Goal: Transaction & Acquisition: Purchase product/service

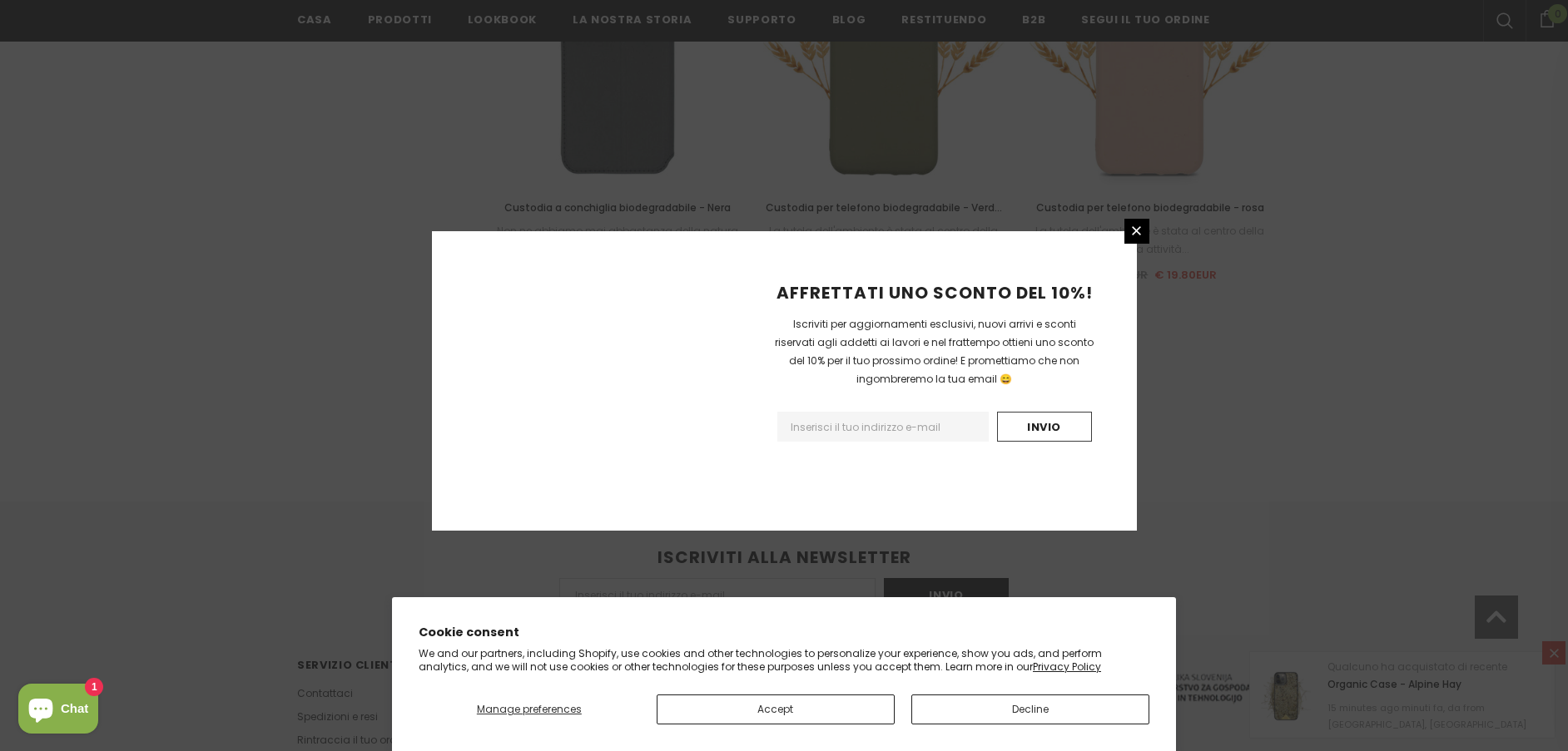
scroll to position [1880, 0]
